Goal: Task Accomplishment & Management: Manage account settings

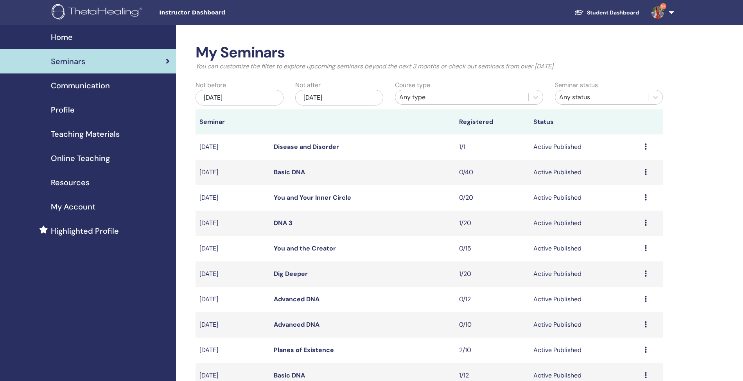
click at [83, 131] on span "Teaching Materials" at bounding box center [85, 134] width 69 height 12
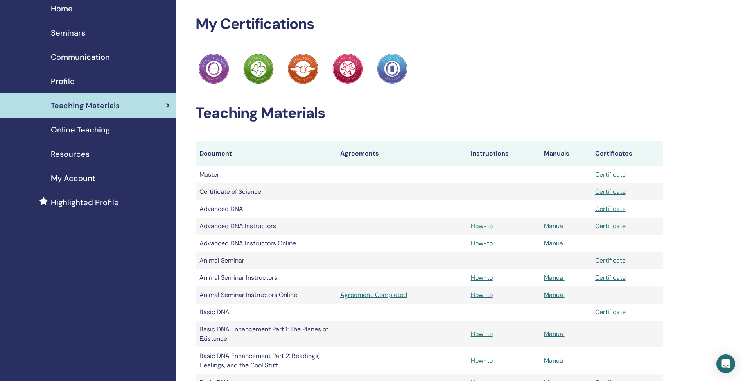
scroll to position [31, 0]
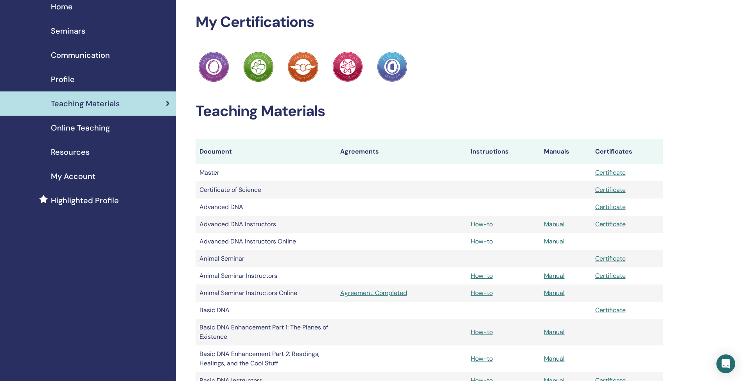
click at [486, 226] on link "How-to" at bounding box center [482, 224] width 22 height 8
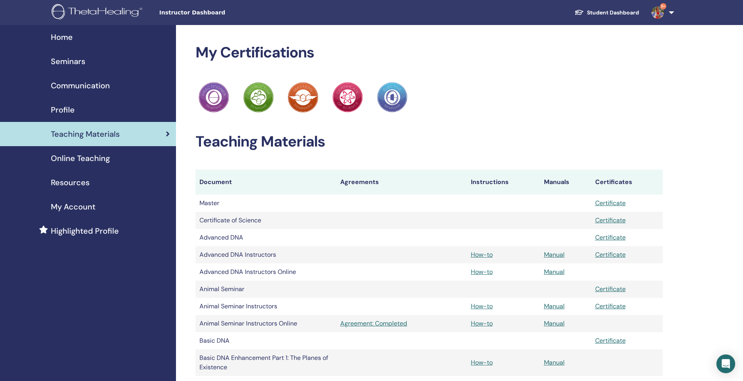
scroll to position [31, 0]
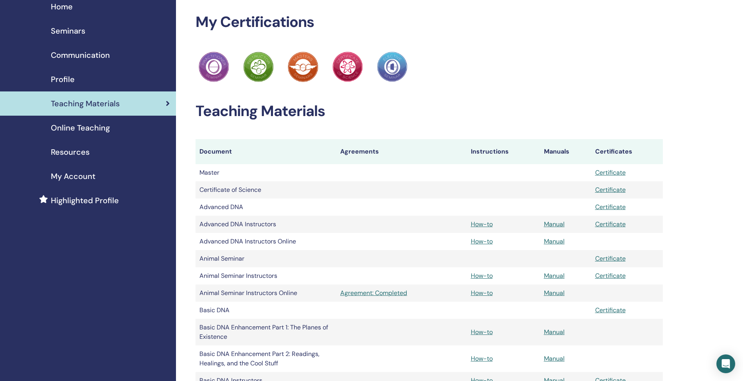
click at [67, 27] on span "Seminars" at bounding box center [68, 31] width 34 height 12
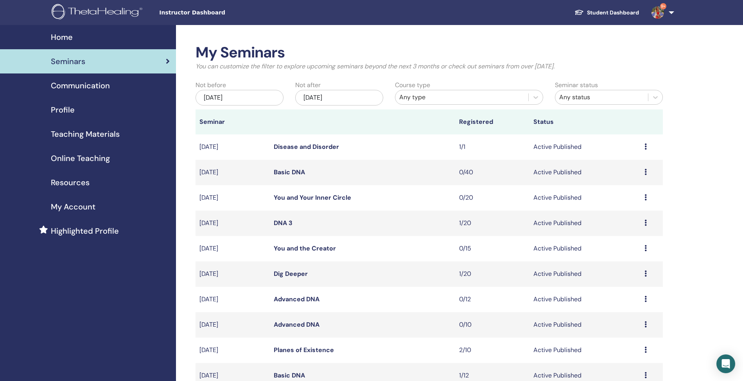
click at [301, 148] on link "Disease and Disorder" at bounding box center [306, 147] width 65 height 8
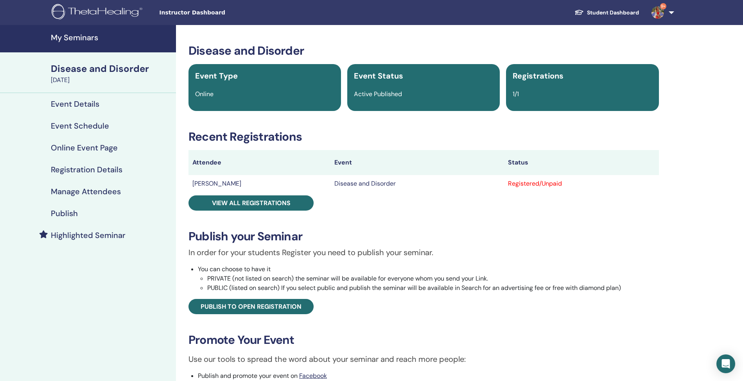
click at [75, 121] on h4 "Event Schedule" at bounding box center [80, 125] width 58 height 9
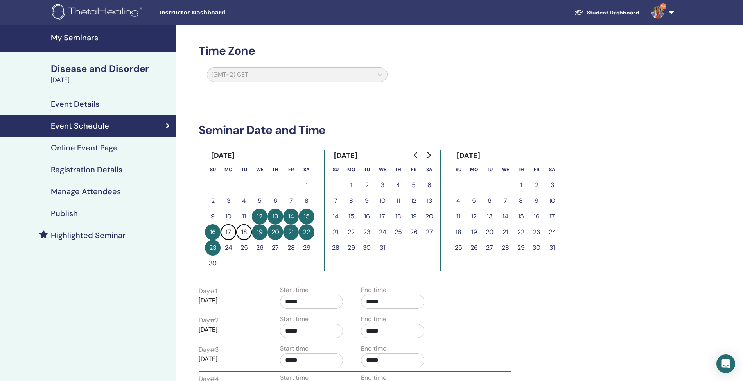
click at [74, 149] on h4 "Online Event Page" at bounding box center [84, 147] width 67 height 9
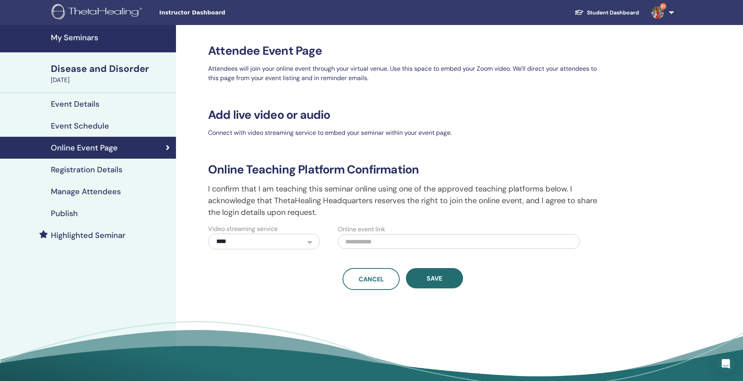
click at [73, 167] on h4 "Registration Details" at bounding box center [87, 169] width 72 height 9
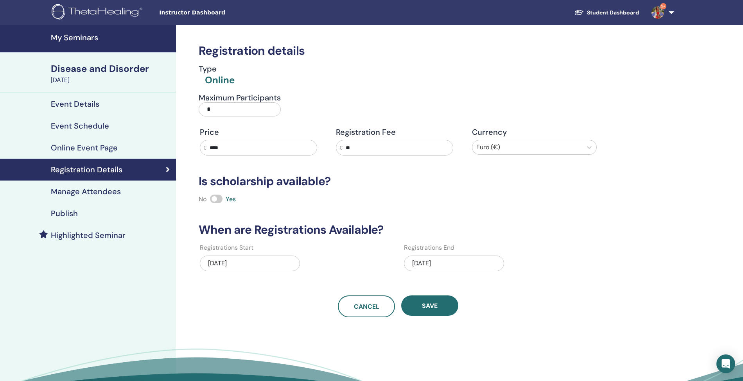
click at [234, 113] on input "*" at bounding box center [240, 110] width 82 height 14
type input "**"
click at [442, 301] on button "Save" at bounding box center [429, 306] width 57 height 20
click at [77, 34] on h4 "My Seminars" at bounding box center [111, 37] width 121 height 9
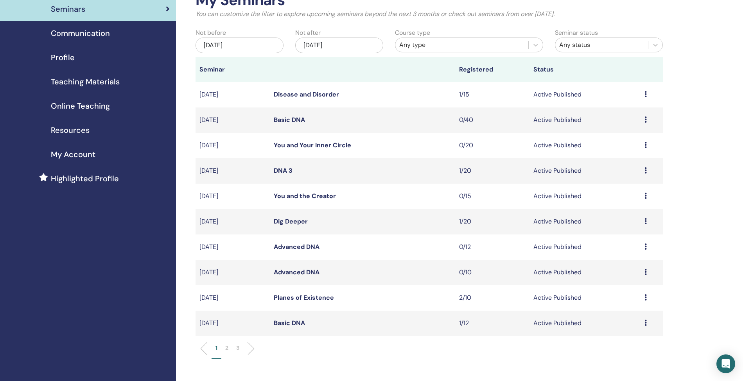
scroll to position [54, 0]
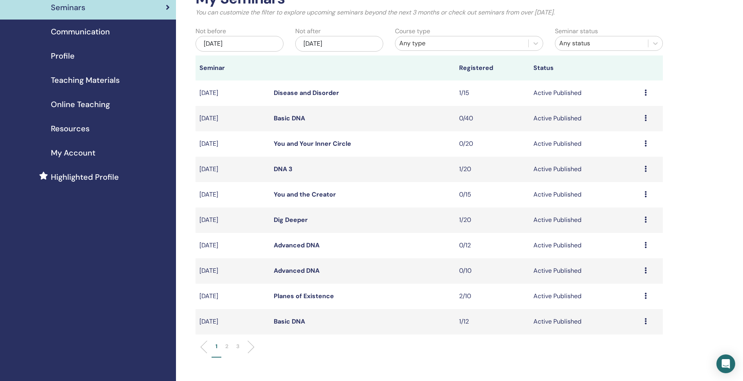
click at [228, 348] on p "2" at bounding box center [226, 347] width 3 height 8
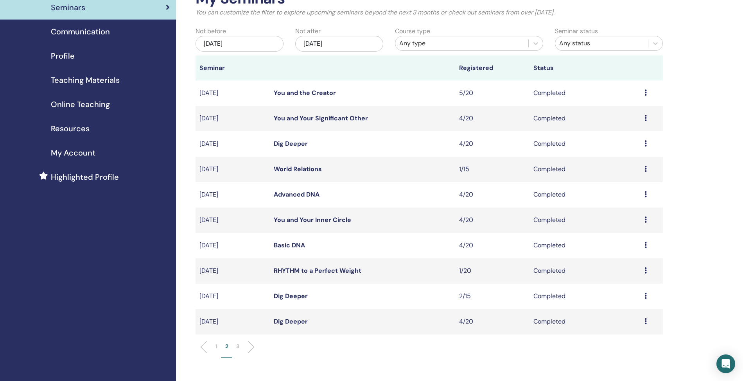
click at [218, 345] on li "1" at bounding box center [217, 350] width 10 height 15
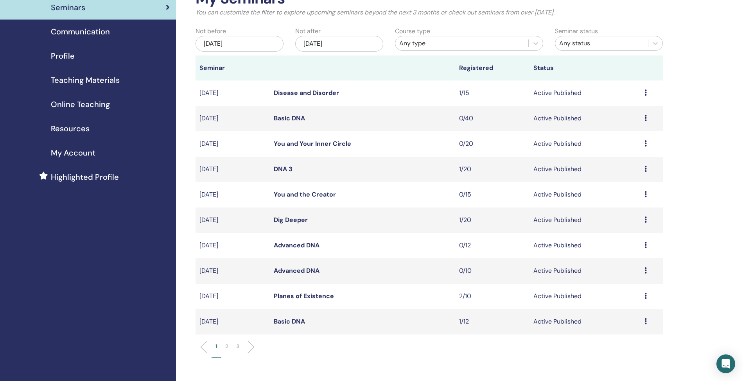
click at [90, 99] on span "Online Teaching" at bounding box center [80, 105] width 59 height 12
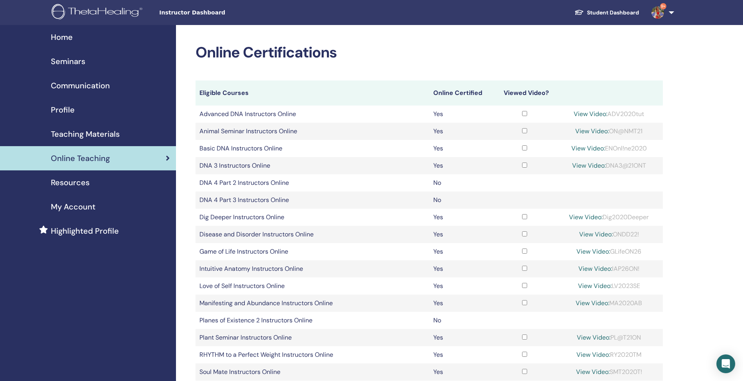
click at [83, 130] on span "Teaching Materials" at bounding box center [85, 134] width 69 height 12
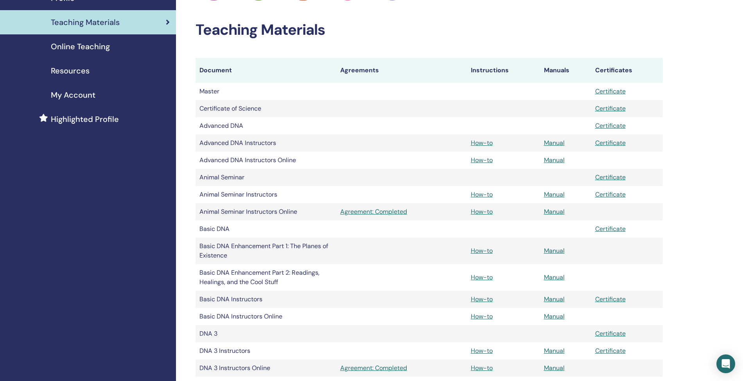
scroll to position [113, 0]
click at [480, 160] on link "How-to" at bounding box center [482, 159] width 22 height 8
